Goal: Find specific page/section: Find specific page/section

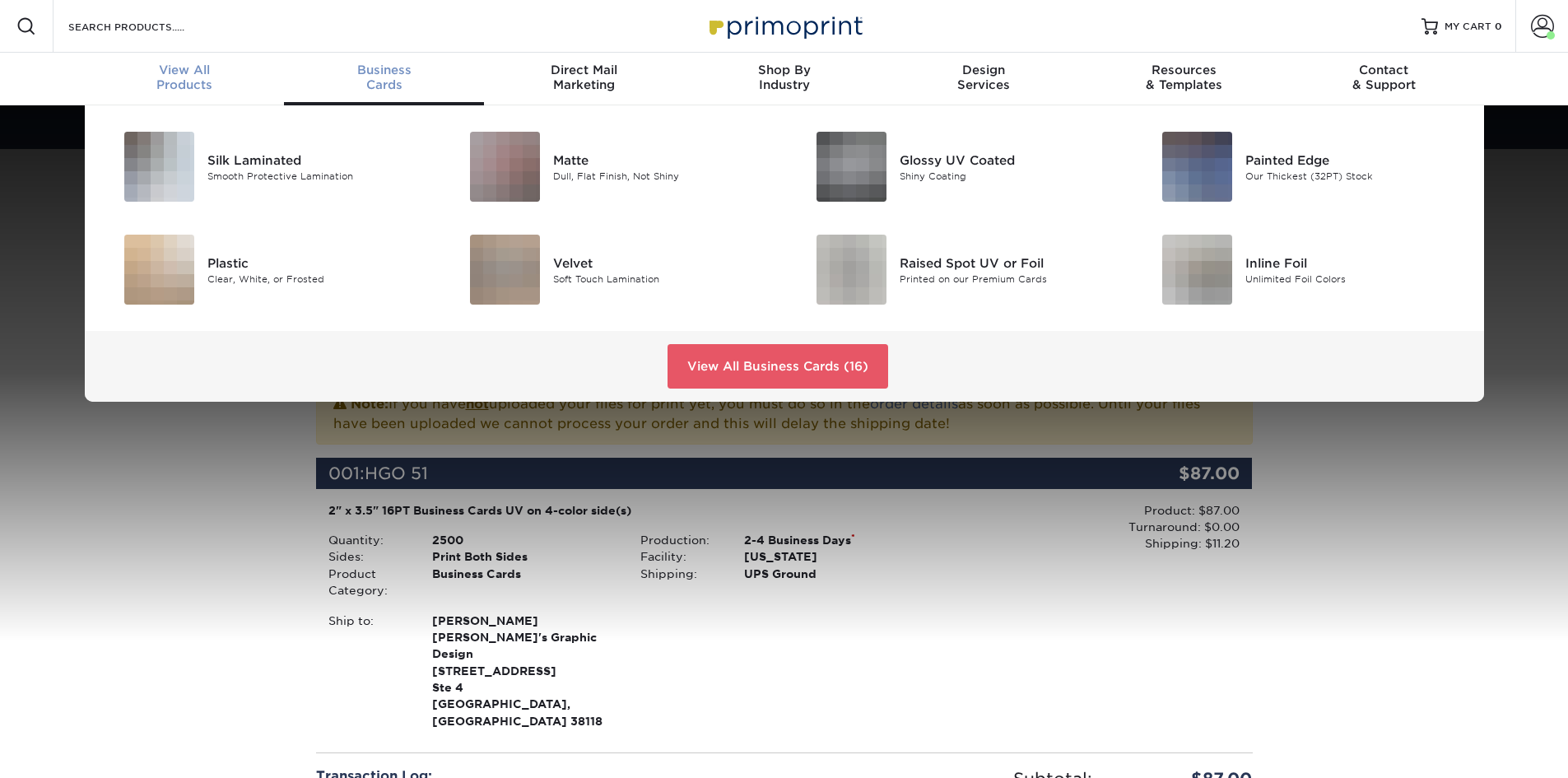
click at [198, 75] on span "View All" at bounding box center [185, 69] width 200 height 15
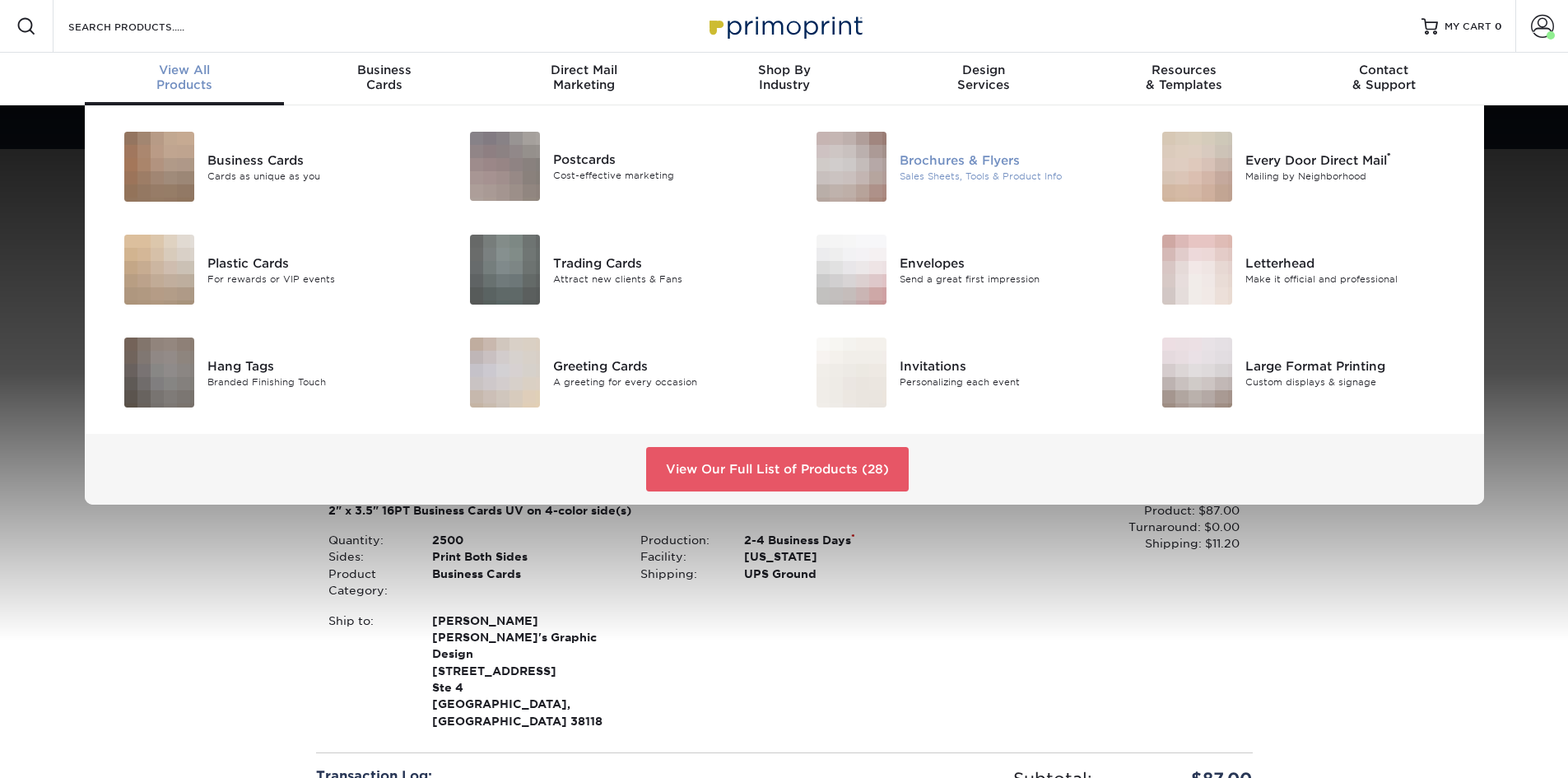
click at [965, 170] on div "Sales Sheets, Tools & Product Info" at bounding box center [1009, 176] width 218 height 14
